Goal: Task Accomplishment & Management: Manage account settings

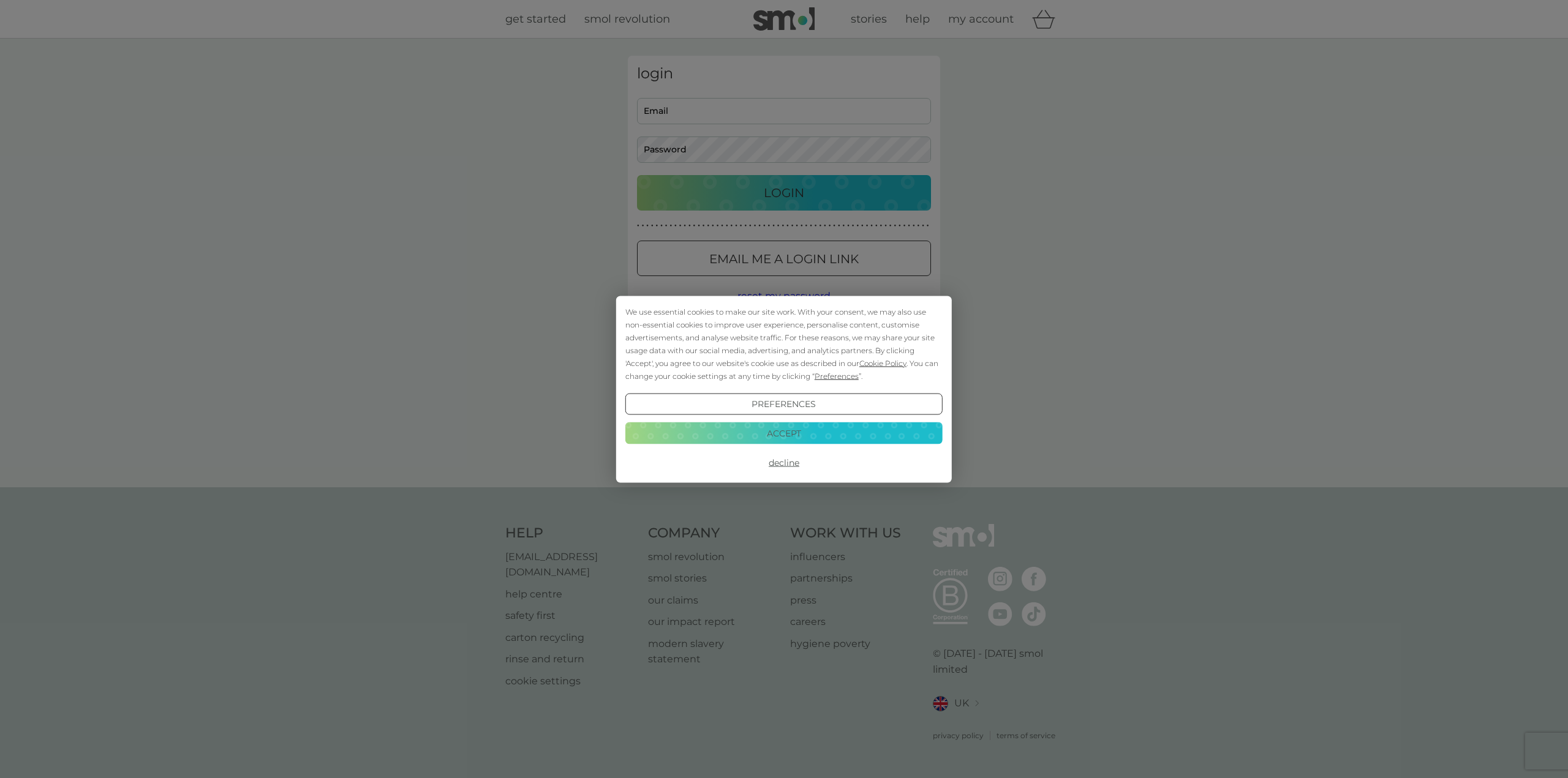
click at [782, 445] on div "Preferences Decline Accept" at bounding box center [784, 434] width 317 height 80
click at [783, 434] on button "Accept" at bounding box center [784, 433] width 317 height 22
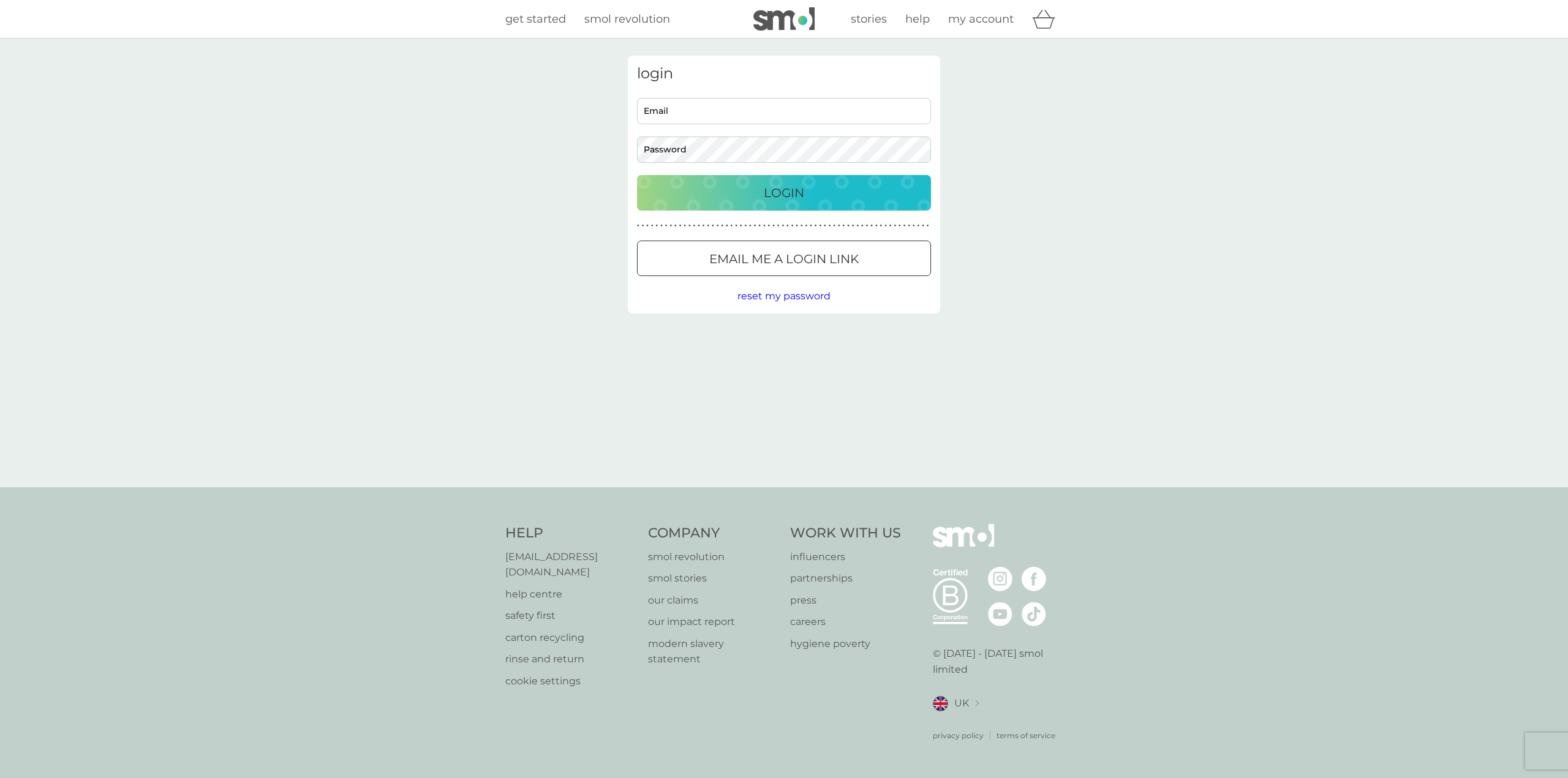
click at [748, 117] on input "Email" at bounding box center [784, 111] width 294 height 26
type input "[EMAIL_ADDRESS][DOMAIN_NAME]"
click at [725, 193] on div "Login" at bounding box center [784, 192] width 269 height 19
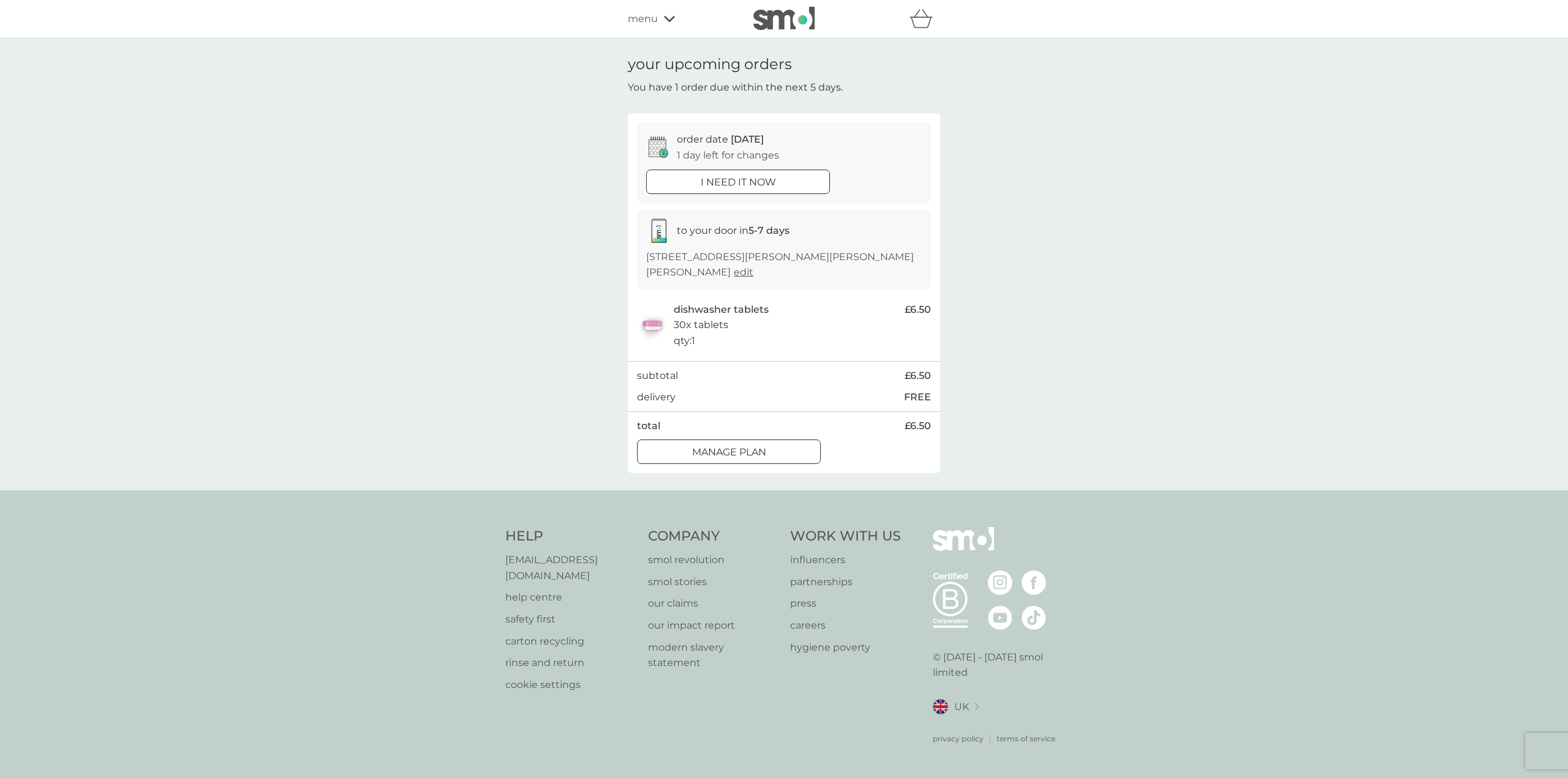
click at [727, 447] on div at bounding box center [728, 453] width 44 height 13
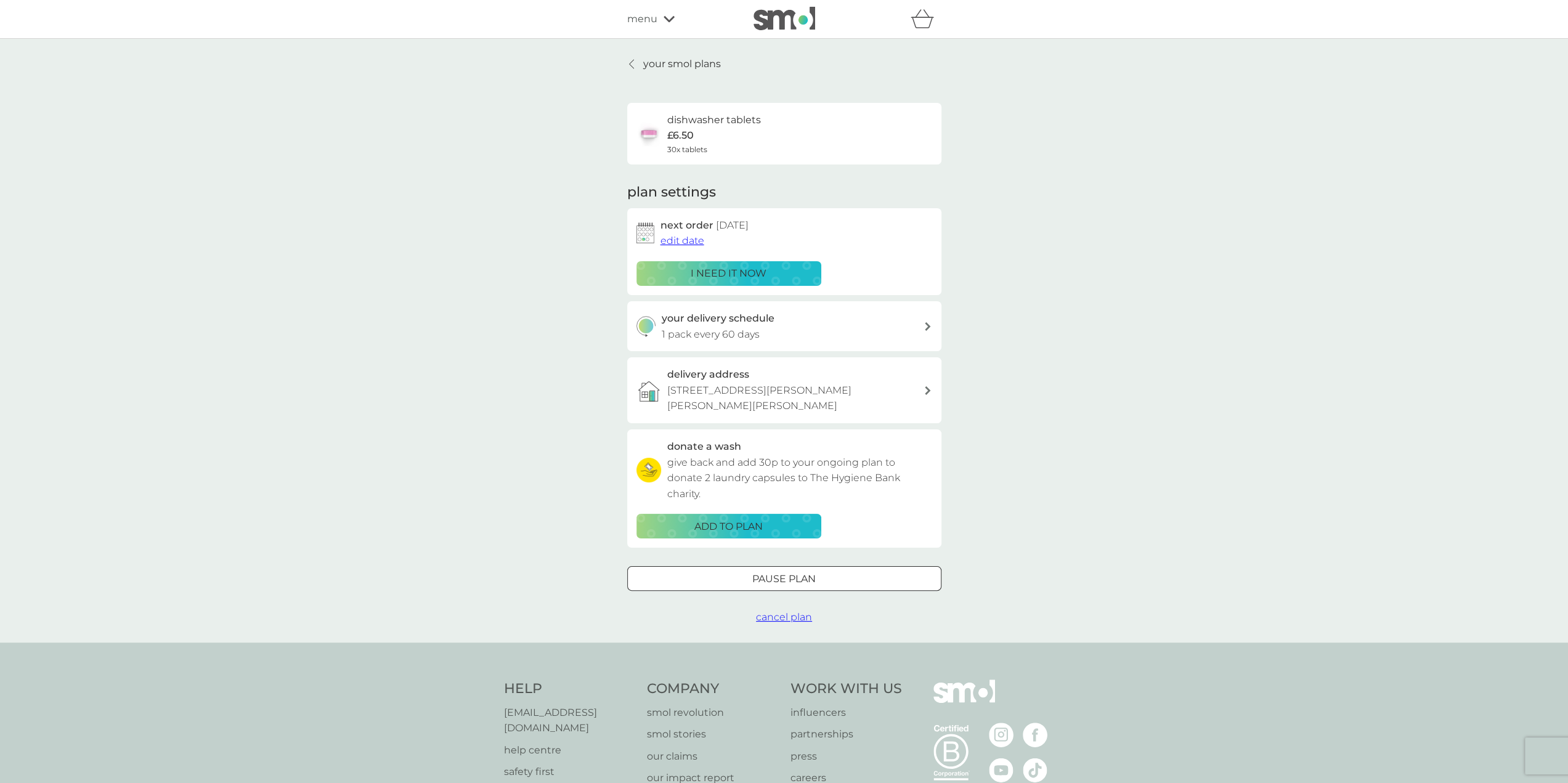
click at [695, 245] on span "edit date" at bounding box center [682, 240] width 44 height 11
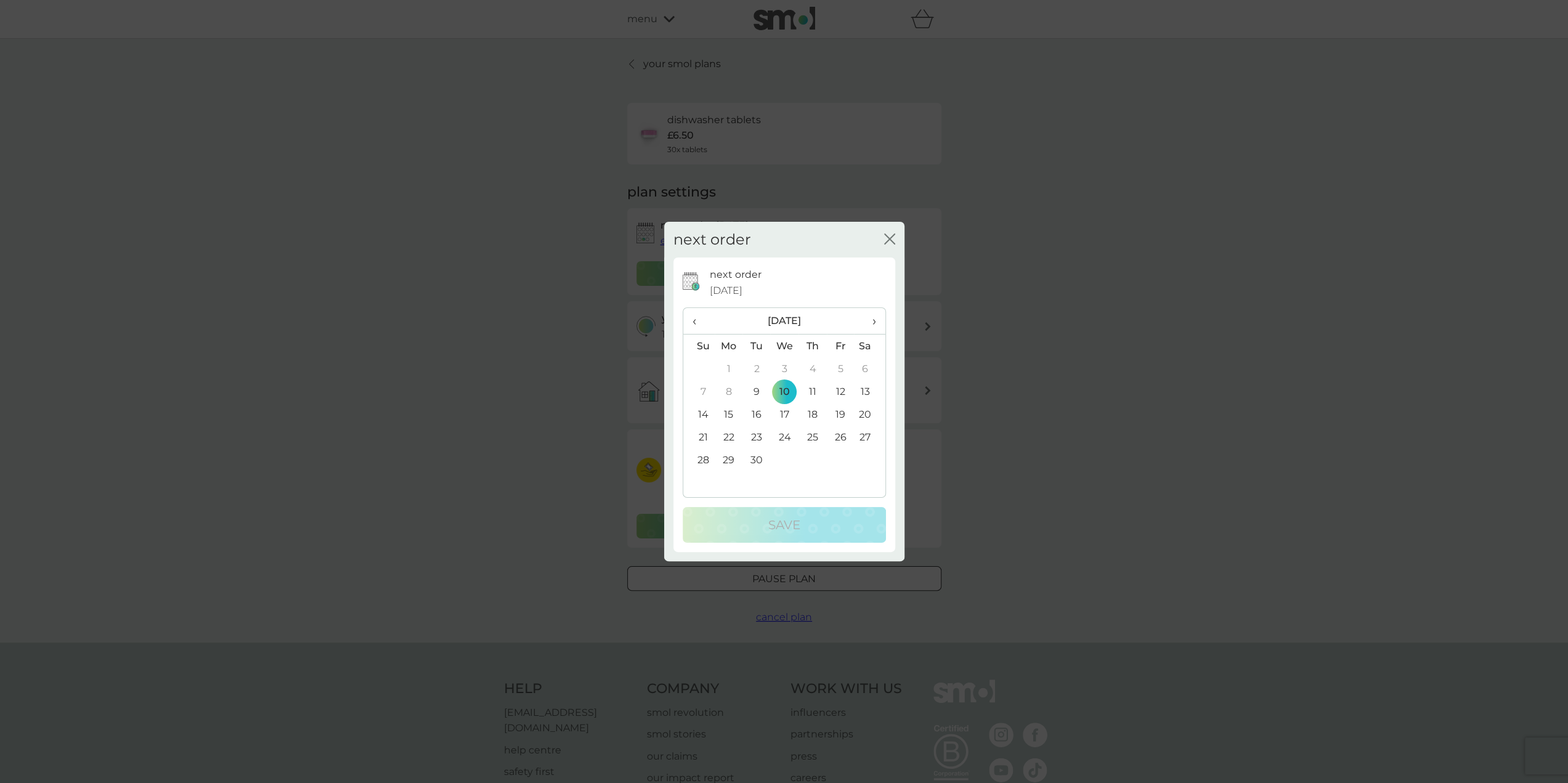
click at [896, 234] on div "next order close" at bounding box center [784, 239] width 240 height 36
click at [889, 240] on icon "close" at bounding box center [892, 238] width 5 height 10
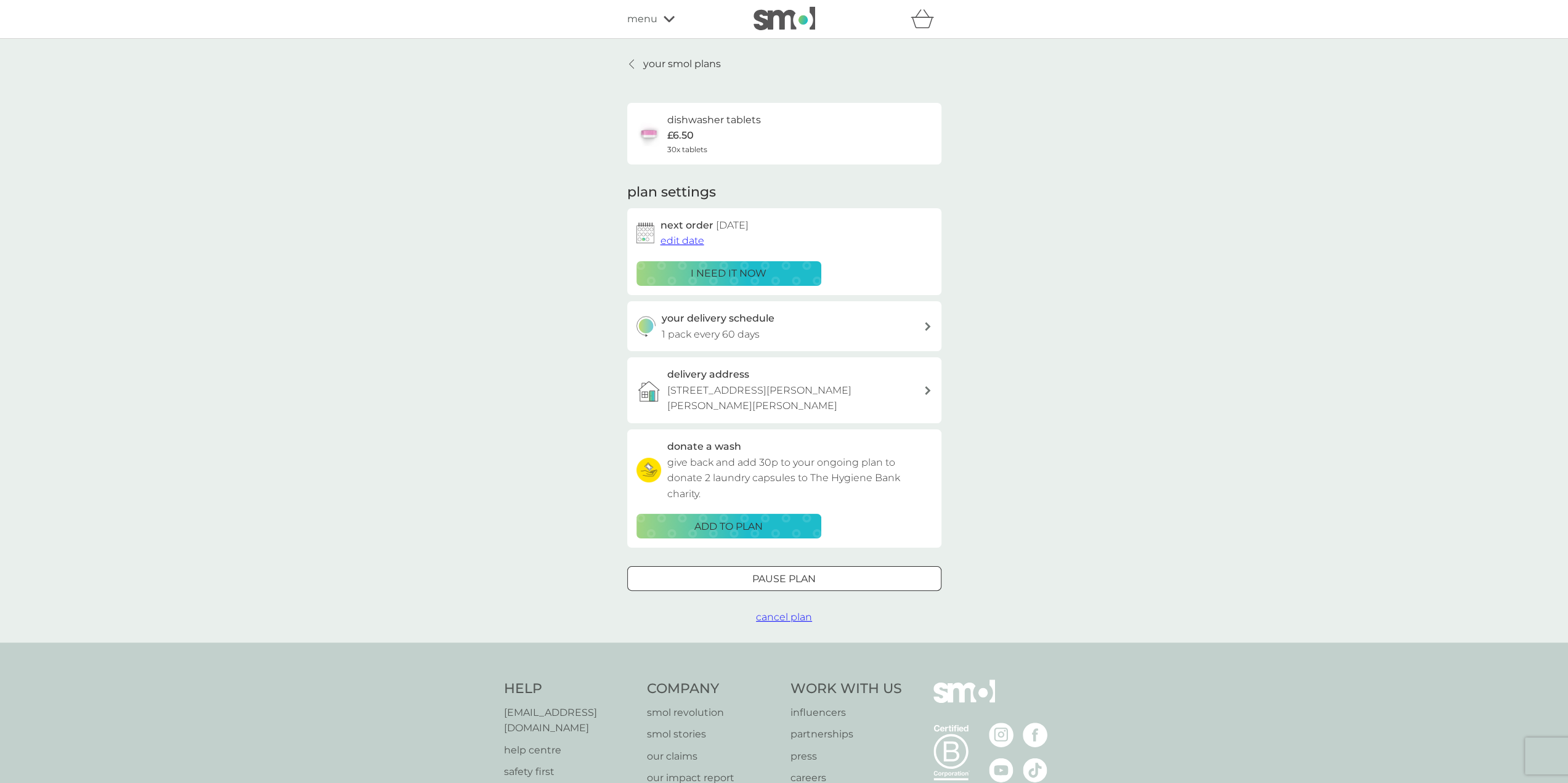
click at [809, 571] on p "Pause plan" at bounding box center [784, 579] width 63 height 16
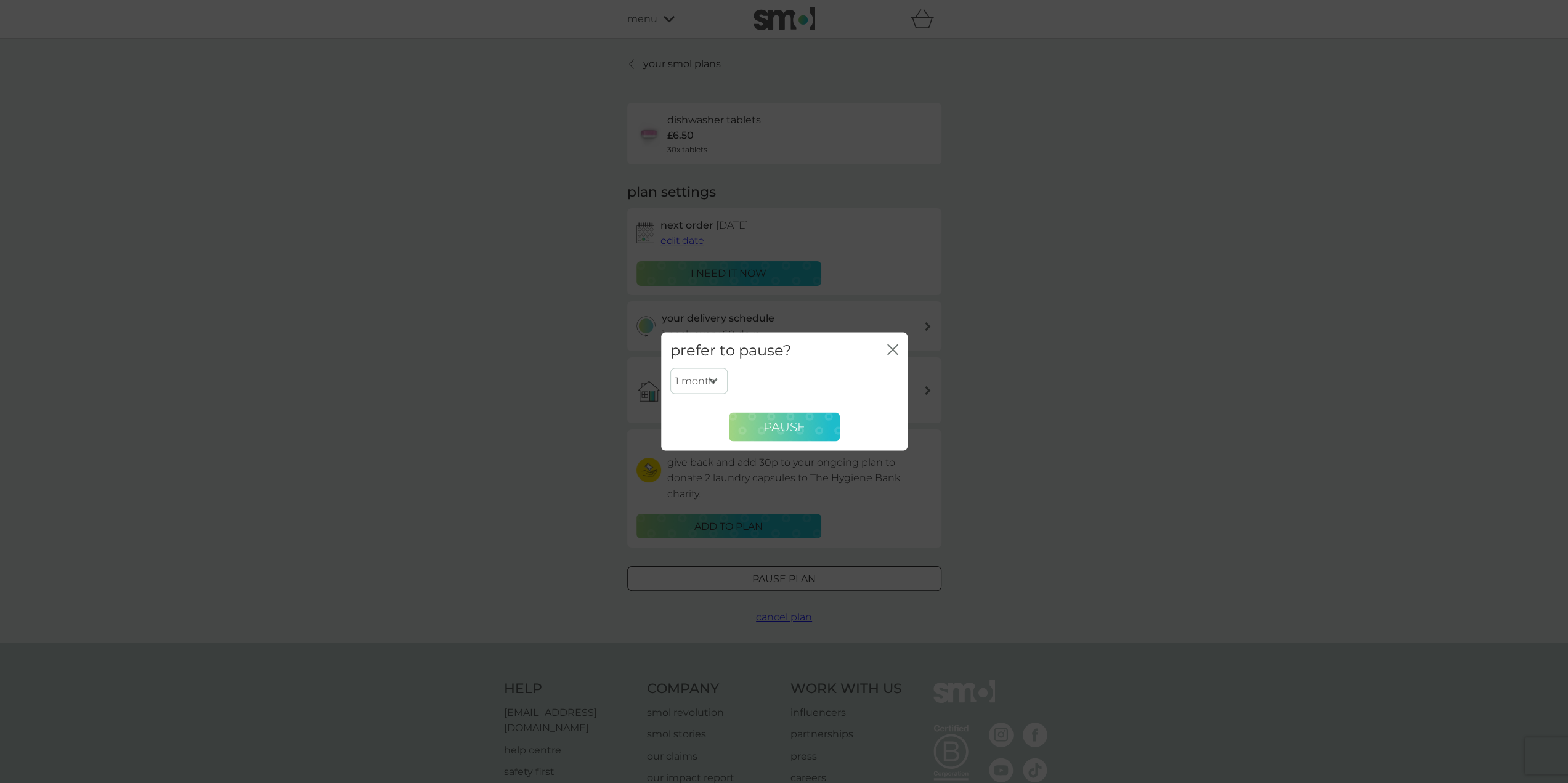
click at [792, 425] on span "Pause" at bounding box center [784, 427] width 42 height 15
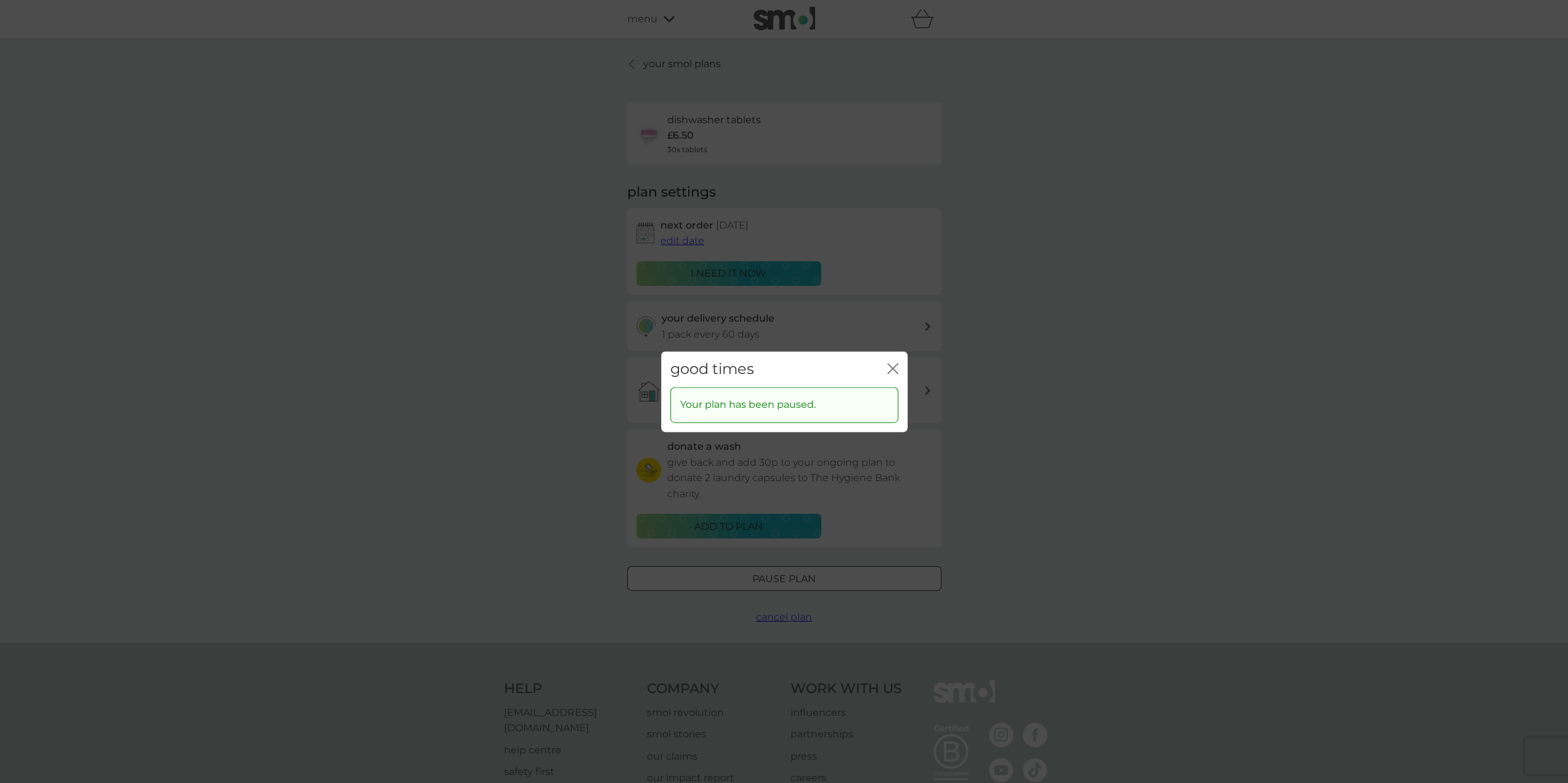
click at [894, 370] on icon "close" at bounding box center [893, 369] width 11 height 11
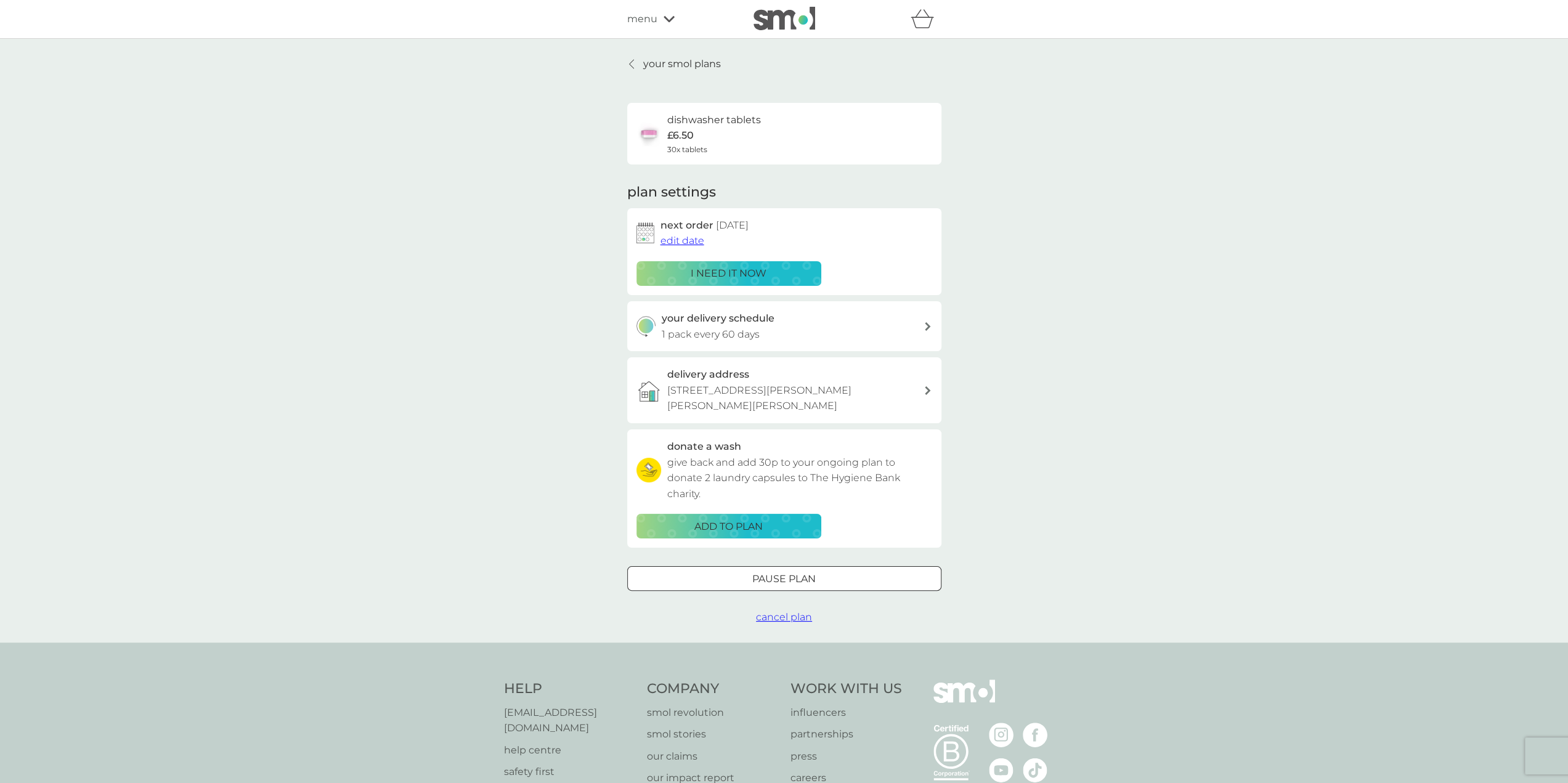
click at [631, 67] on icon at bounding box center [631, 63] width 5 height 10
